Goal: Information Seeking & Learning: Learn about a topic

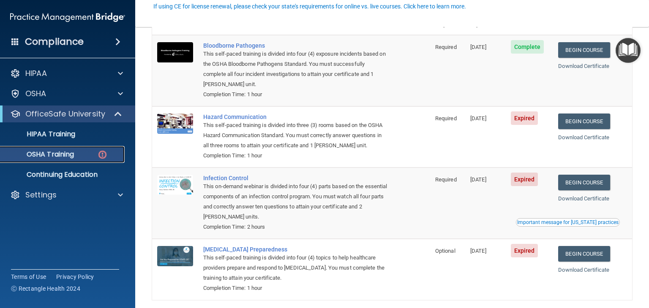
scroll to position [85, 0]
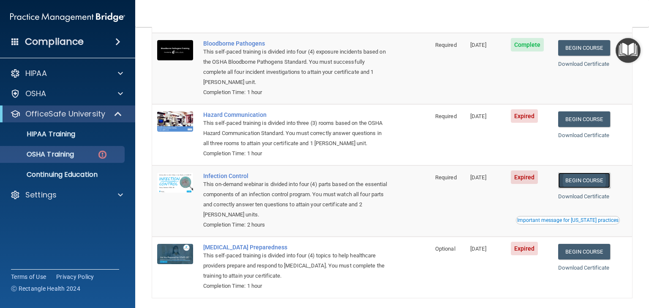
click at [564, 180] on link "Begin Course" at bounding box center [584, 181] width 52 height 16
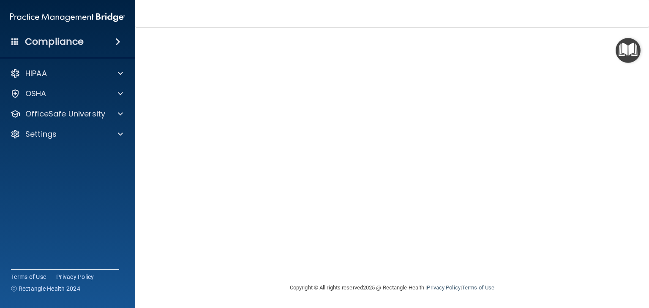
scroll to position [39, 0]
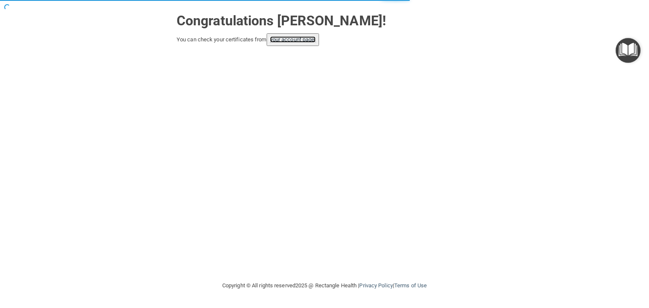
click at [292, 38] on link "your account page!" at bounding box center [293, 39] width 46 height 6
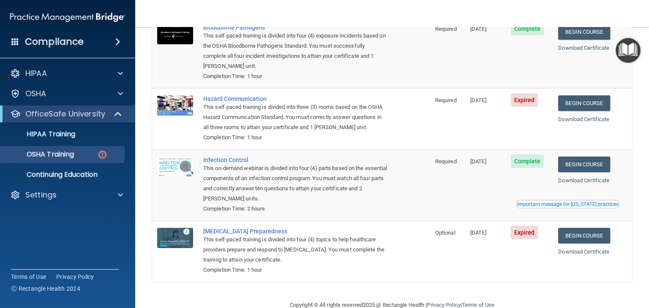
scroll to position [93, 0]
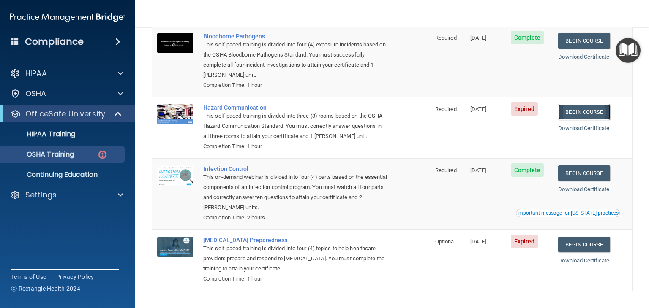
click at [570, 115] on link "Begin Course" at bounding box center [584, 112] width 52 height 16
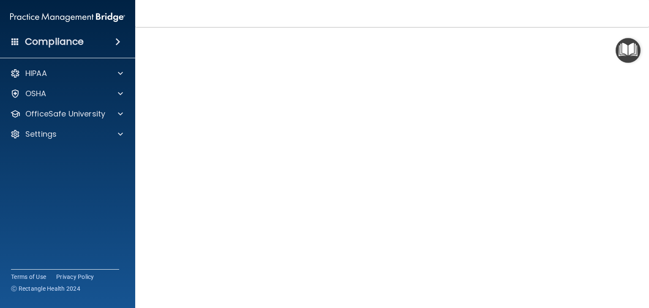
scroll to position [39, 0]
click at [606, 214] on div "Hazard Communication Training This course doesn’t expire until [DATE]. Are you …" at bounding box center [392, 160] width 480 height 311
click at [617, 196] on div "Hazard Communication Training This course doesn’t expire until [DATE]. Are you …" at bounding box center [392, 190] width 480 height 311
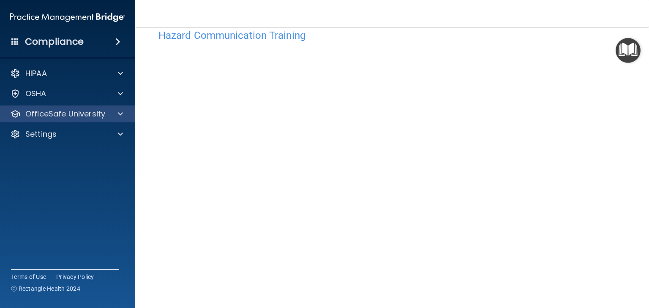
click at [119, 108] on div "OfficeSafe University" at bounding box center [68, 114] width 136 height 17
click at [125, 120] on div "OfficeSafe University" at bounding box center [68, 114] width 136 height 17
click at [124, 119] on div "OfficeSafe University" at bounding box center [68, 114] width 136 height 17
click at [118, 114] on span at bounding box center [120, 114] width 5 height 10
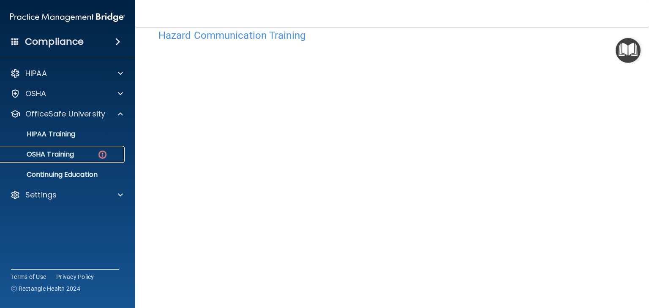
click at [90, 150] on link "OSHA Training" at bounding box center [58, 154] width 133 height 17
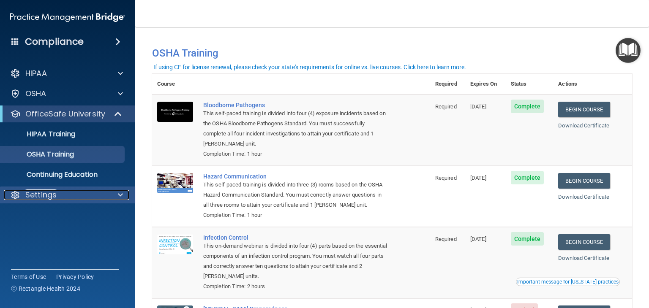
click at [73, 200] on div "Settings" at bounding box center [56, 195] width 105 height 10
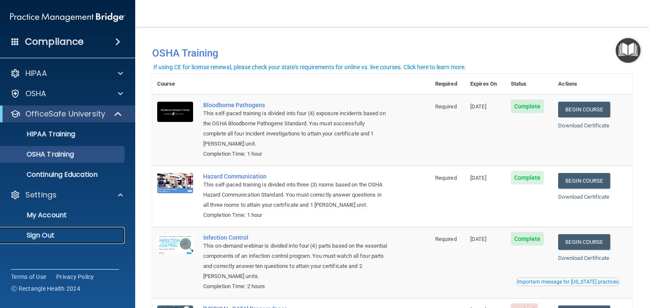
click at [43, 233] on p "Sign Out" at bounding box center [62, 236] width 115 height 8
